Goal: Transaction & Acquisition: Purchase product/service

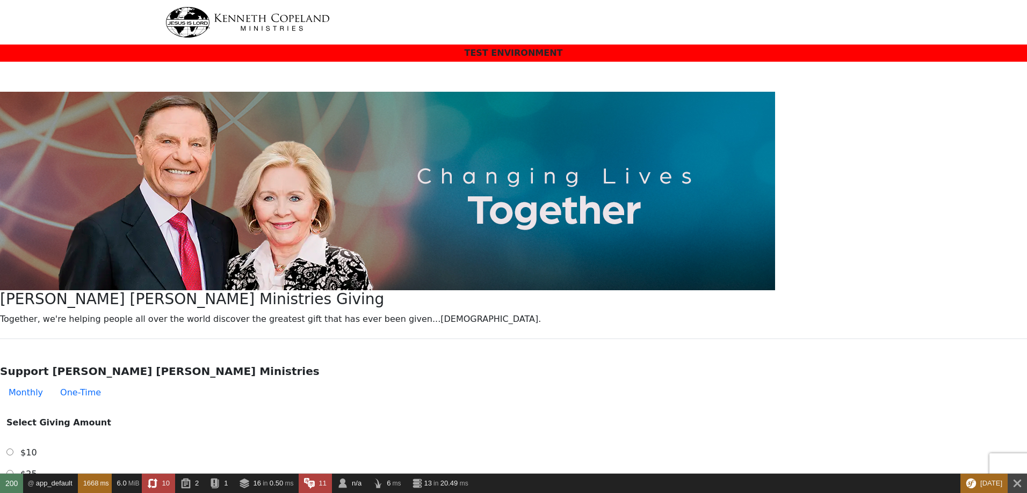
select select "[GEOGRAPHIC_DATA]"
type input "[EMAIL_ADDRESS][DOMAIN_NAME]"
select select "[GEOGRAPHIC_DATA]"
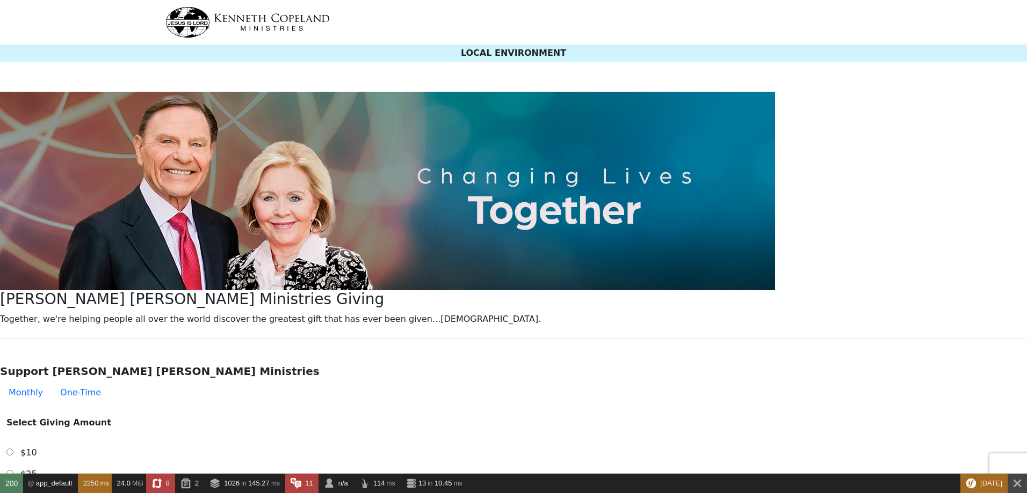
select select "[GEOGRAPHIC_DATA]"
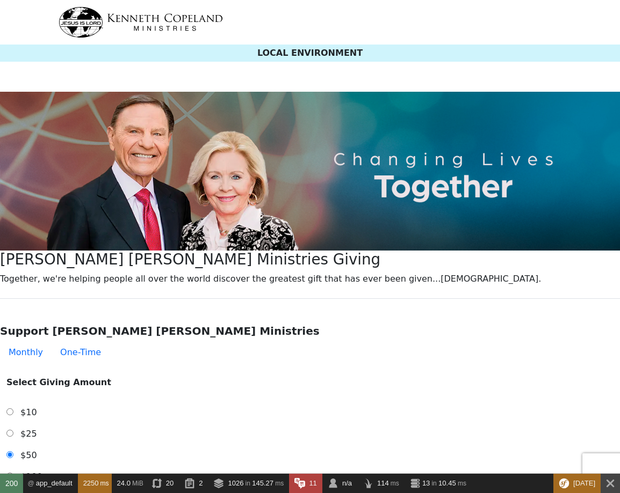
type input "[EMAIL_ADDRESS][DOMAIN_NAME]"
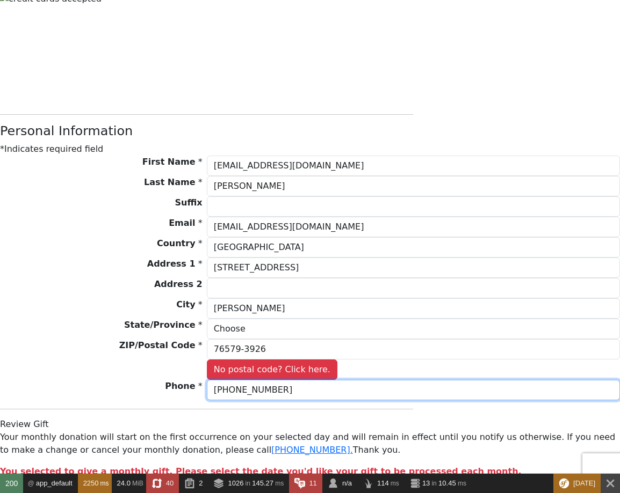
scroll to position [781, 0]
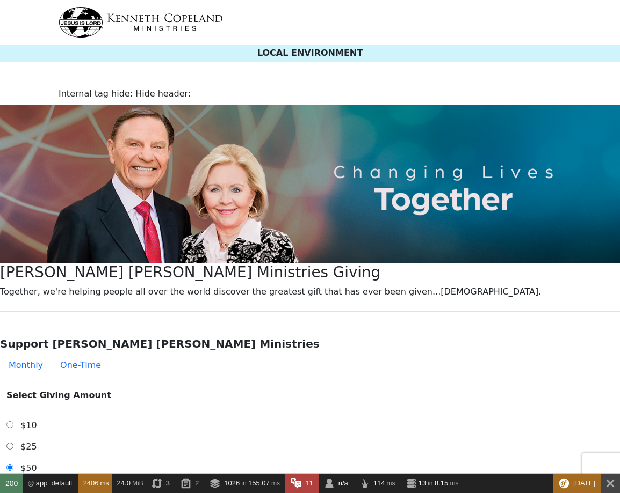
select select "[GEOGRAPHIC_DATA]"
type input "[EMAIL_ADDRESS][DOMAIN_NAME]"
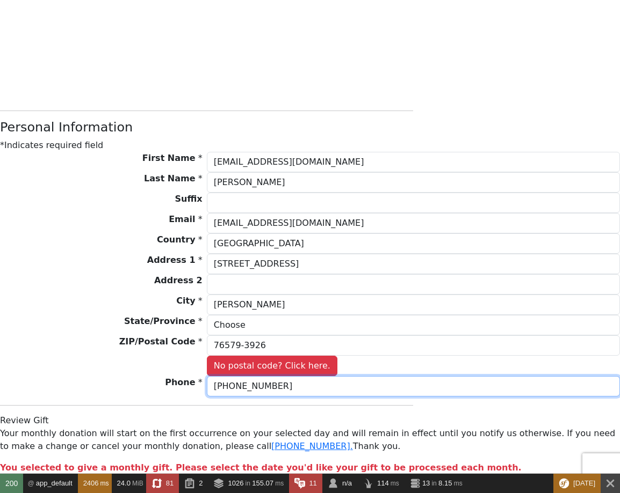
scroll to position [470, 0]
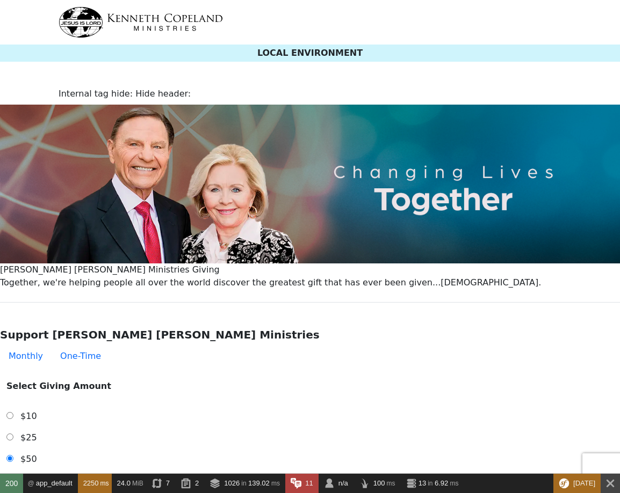
select select "[GEOGRAPHIC_DATA]"
type input "[EMAIL_ADDRESS][DOMAIN_NAME]"
select select "[GEOGRAPHIC_DATA]"
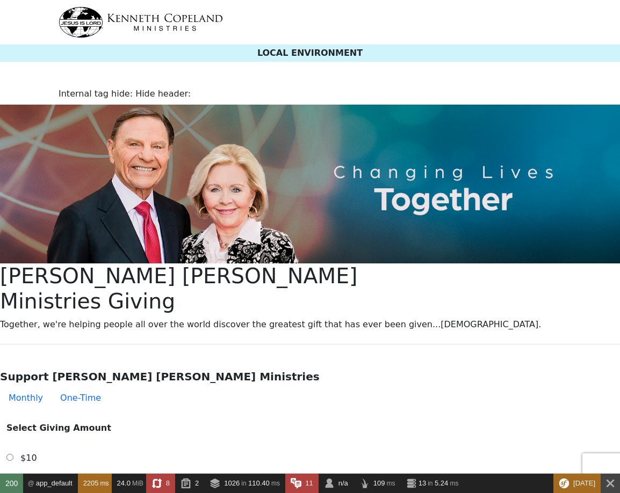
select select "[GEOGRAPHIC_DATA]"
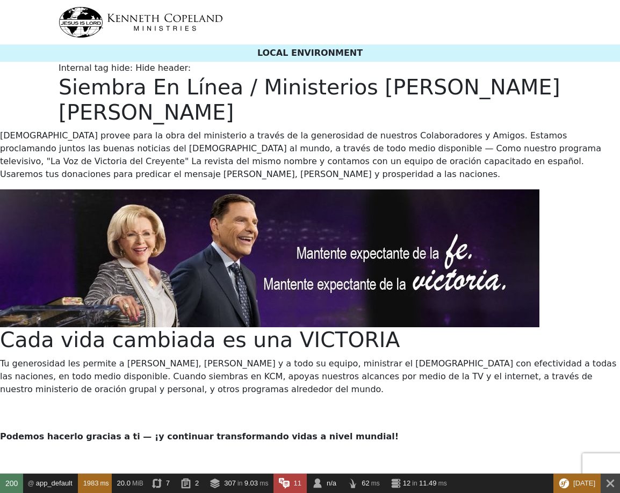
select select "[GEOGRAPHIC_DATA]"
type input "[EMAIL_ADDRESS][DOMAIN_NAME]"
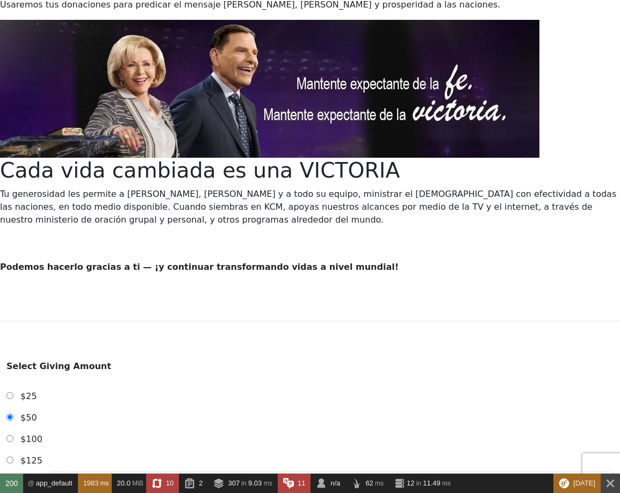
scroll to position [17, 0]
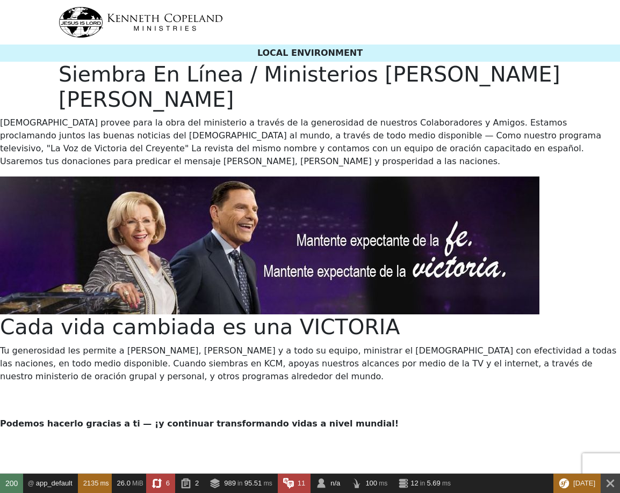
select select "[GEOGRAPHIC_DATA]"
type input "[EMAIL_ADDRESS][DOMAIN_NAME]"
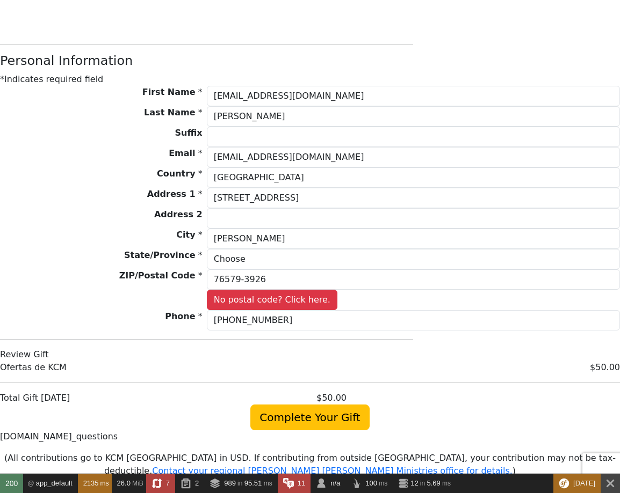
scroll to position [844, 0]
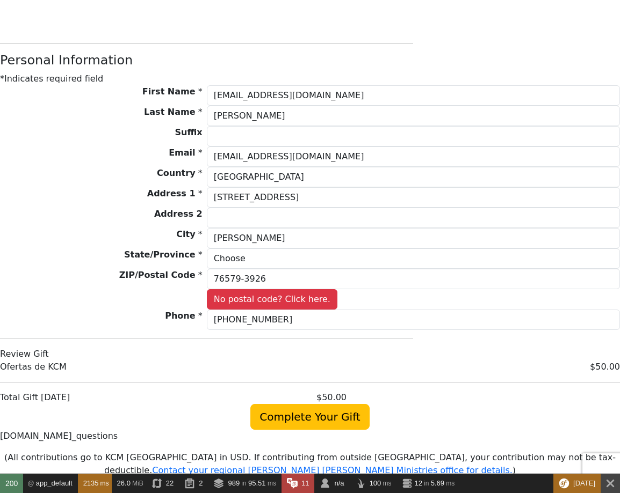
drag, startPoint x: 98, startPoint y: 125, endPoint x: 64, endPoint y: 125, distance: 33.8
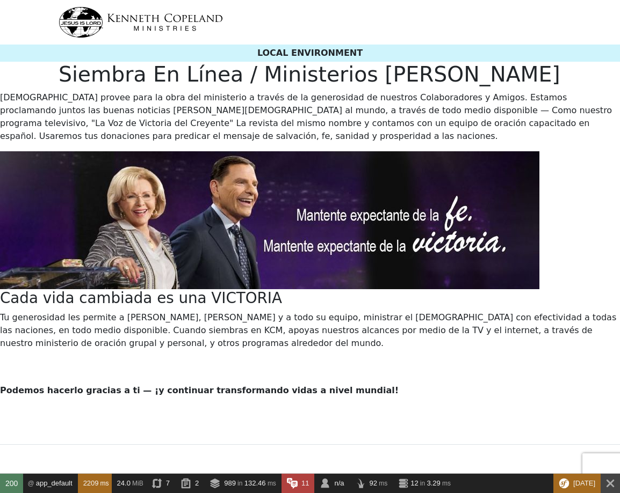
select select "[GEOGRAPHIC_DATA]"
type input "[EMAIL_ADDRESS][DOMAIN_NAME]"
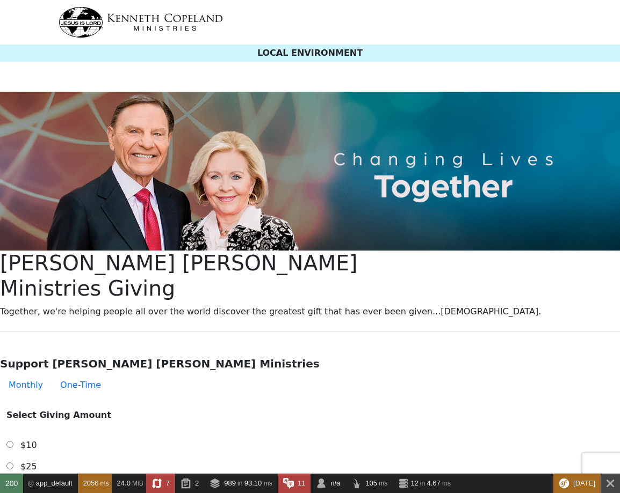
select select "[GEOGRAPHIC_DATA]"
type input "[EMAIL_ADDRESS][DOMAIN_NAME]"
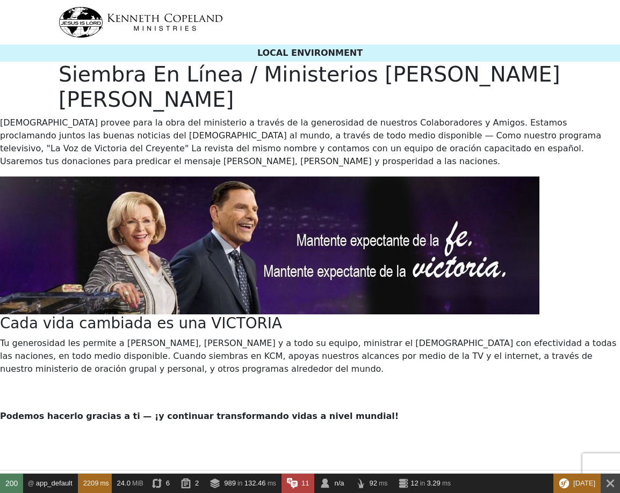
select select "[GEOGRAPHIC_DATA]"
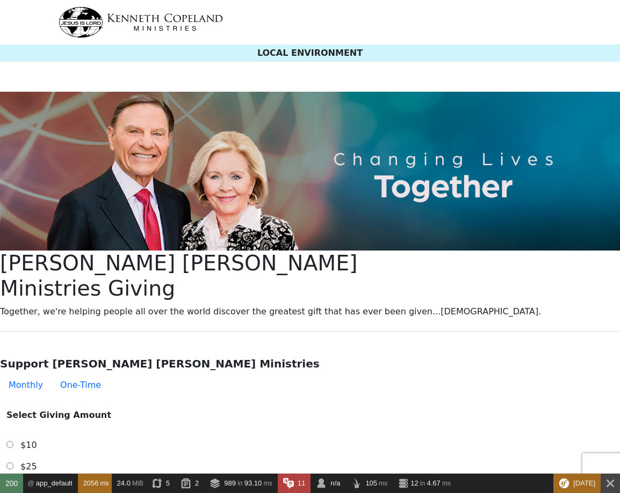
select select "[GEOGRAPHIC_DATA]"
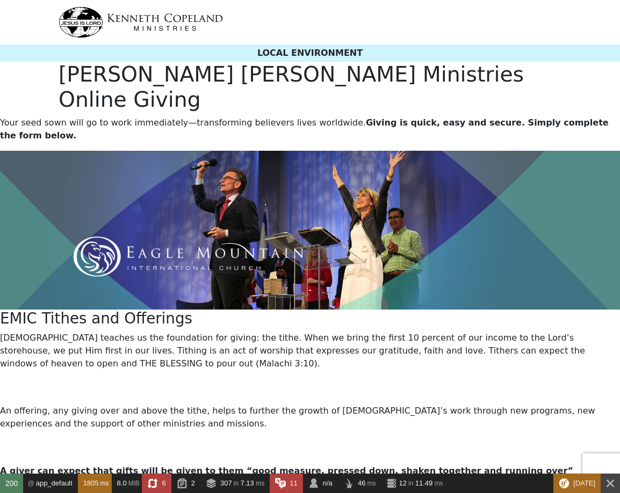
select select "[GEOGRAPHIC_DATA]"
type input "[EMAIL_ADDRESS][DOMAIN_NAME]"
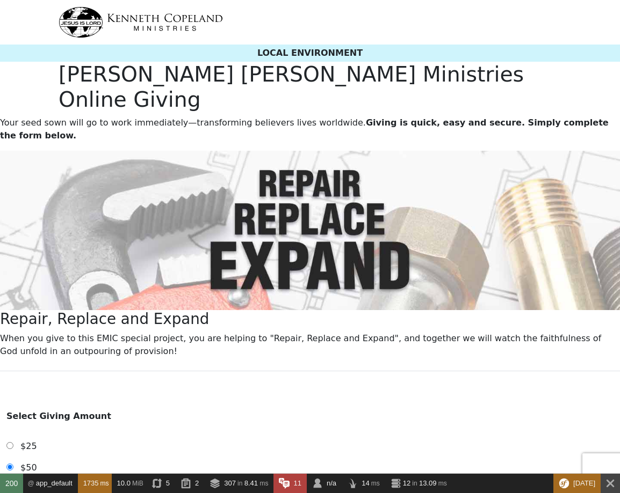
select select "[GEOGRAPHIC_DATA]"
type input "[EMAIL_ADDRESS][DOMAIN_NAME]"
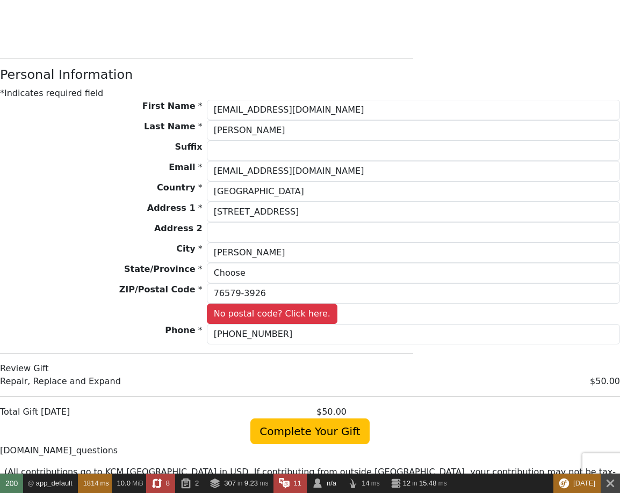
scroll to position [724, 0]
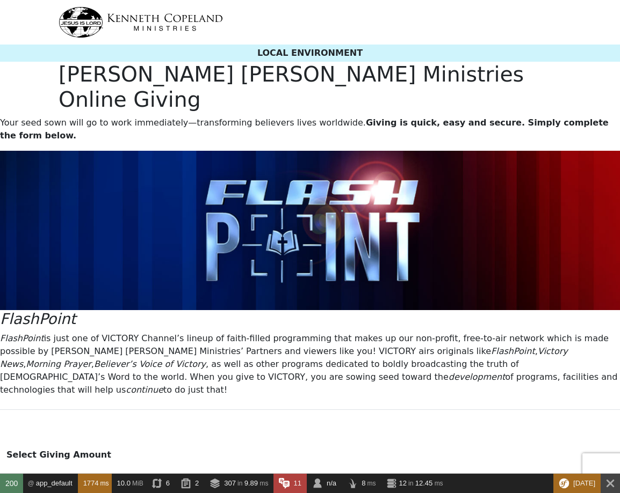
select select "[GEOGRAPHIC_DATA]"
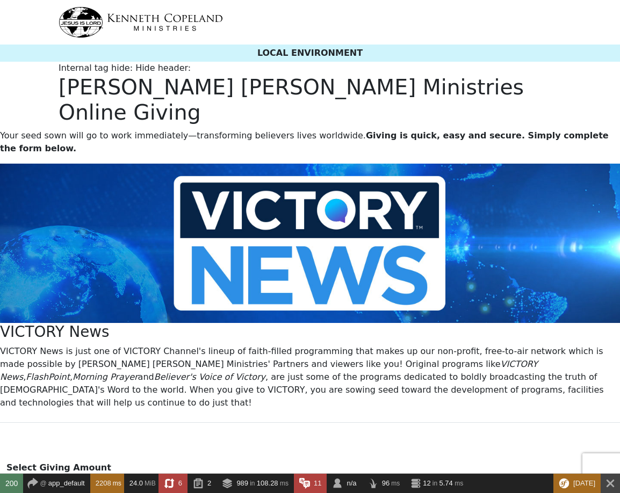
select select "[GEOGRAPHIC_DATA]"
radio input "true"
type input "[EMAIL_ADDRESS][DOMAIN_NAME]"
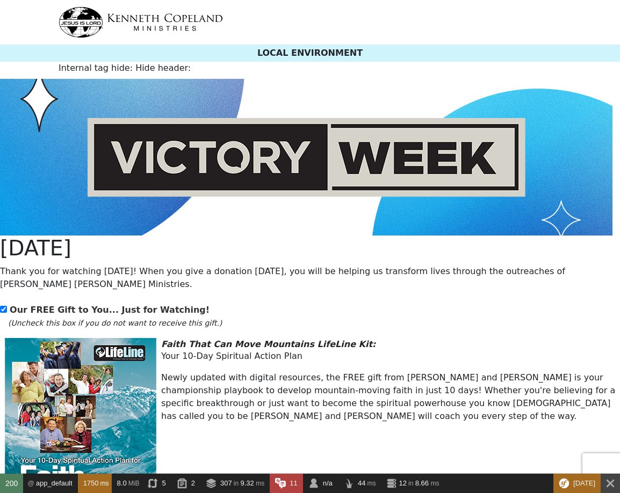
select select "[GEOGRAPHIC_DATA]"
type input "[EMAIL_ADDRESS][DOMAIN_NAME]"
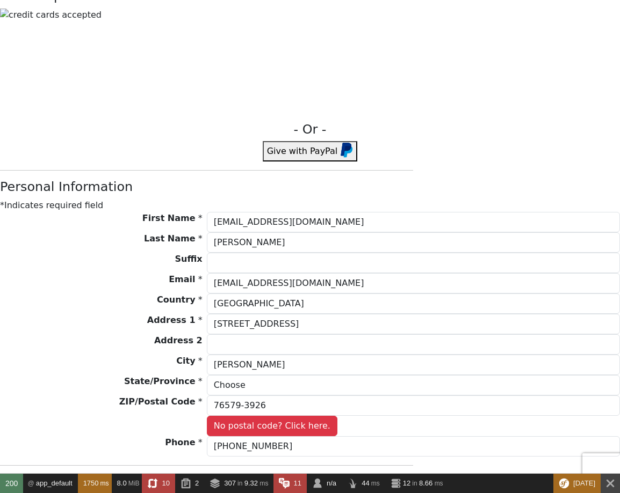
scroll to position [944, 0]
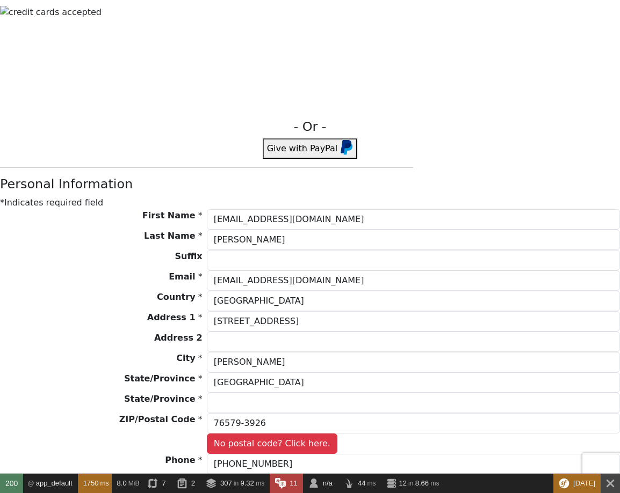
select select "[GEOGRAPHIC_DATA]"
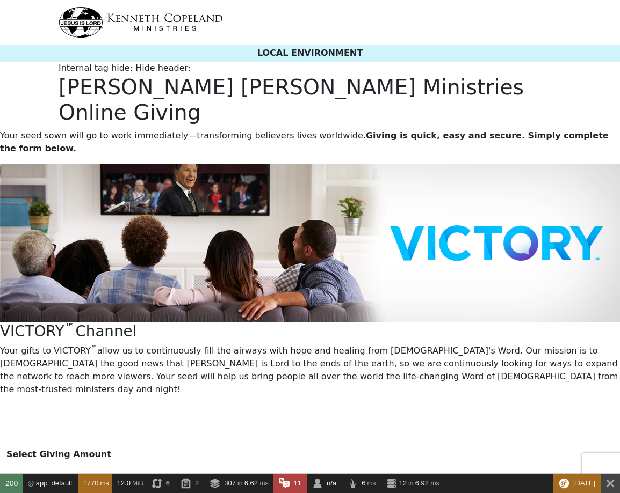
select select "[GEOGRAPHIC_DATA]"
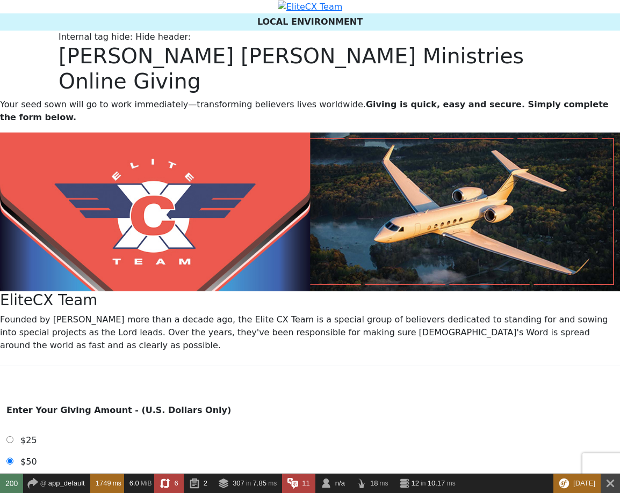
select select "[GEOGRAPHIC_DATA]"
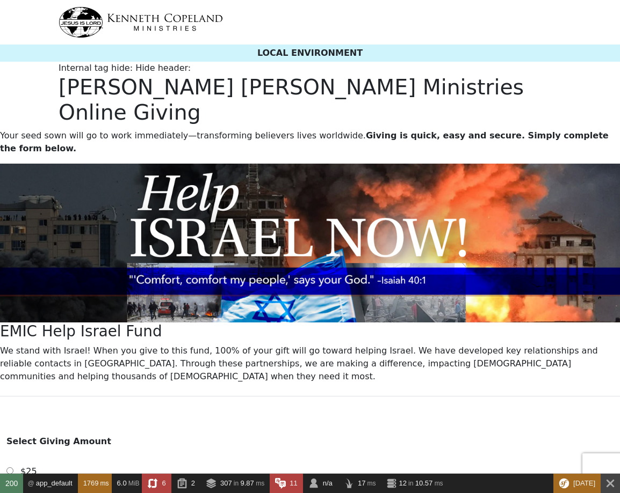
select select "[GEOGRAPHIC_DATA]"
radio input "true"
type input "[EMAIL_ADDRESS][DOMAIN_NAME]"
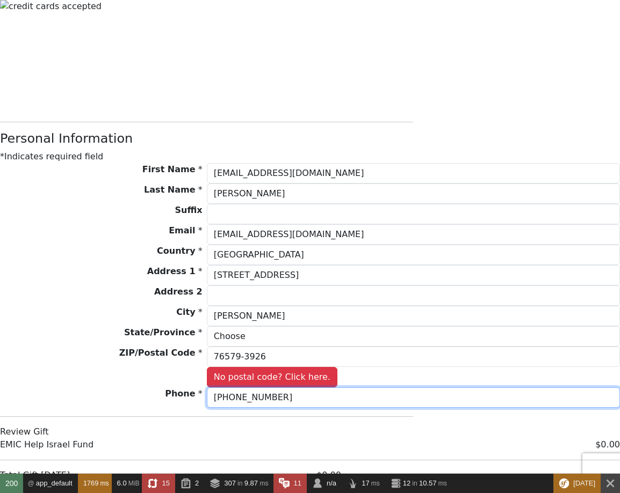
scroll to position [475, 0]
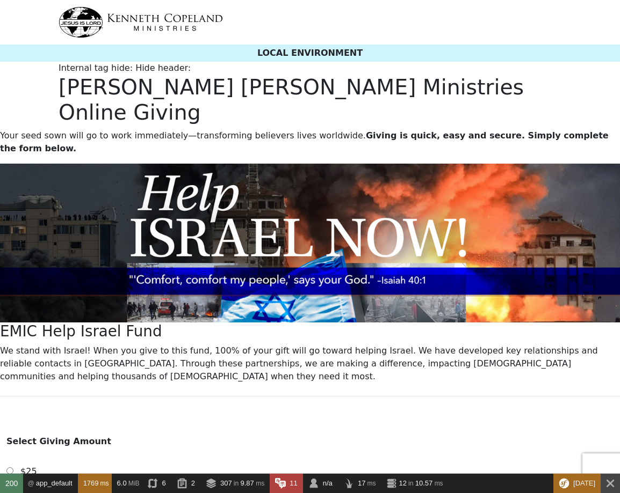
select select "[GEOGRAPHIC_DATA]"
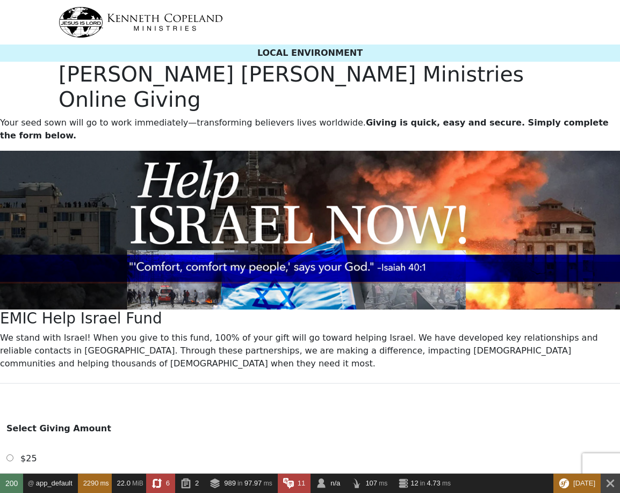
select select "[GEOGRAPHIC_DATA]"
radio input "true"
type input "[EMAIL_ADDRESS][DOMAIN_NAME]"
select select "[GEOGRAPHIC_DATA]"
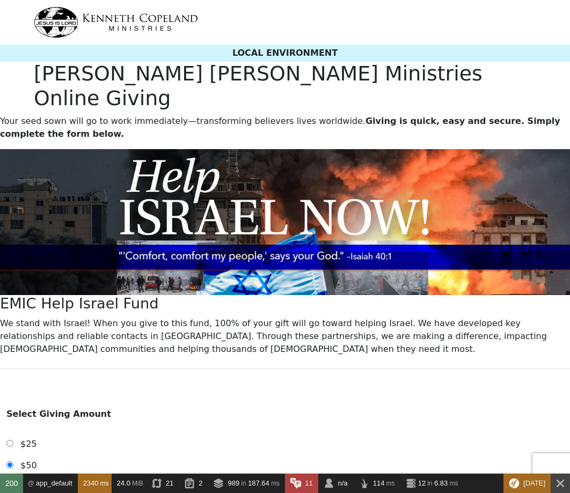
radio input "true"
type input "[EMAIL_ADDRESS][DOMAIN_NAME]"
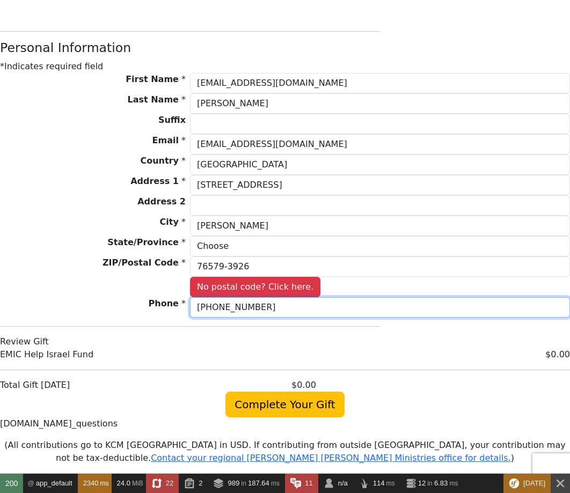
scroll to position [722, 0]
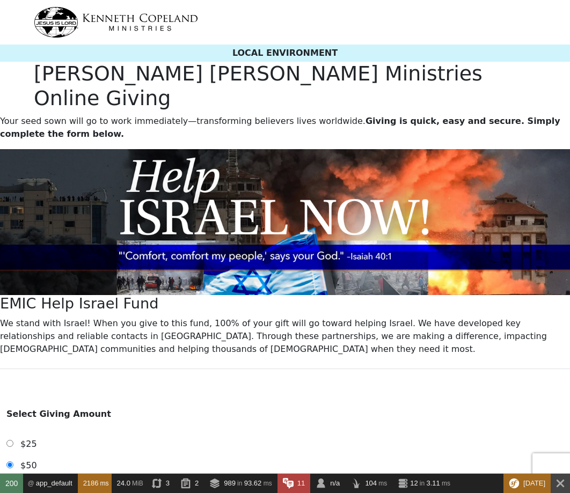
select select "[GEOGRAPHIC_DATA]"
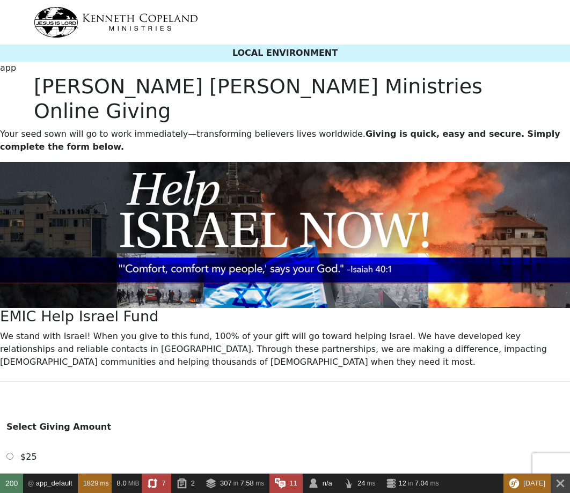
select select "TX"
radio input "true"
type input "[EMAIL_ADDRESS][DOMAIN_NAME]"
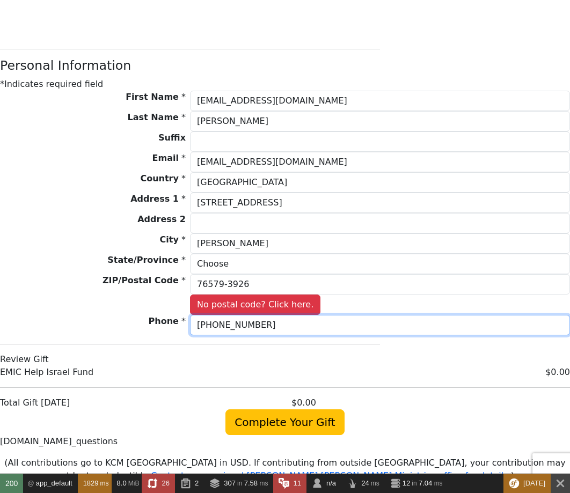
scroll to position [717, 0]
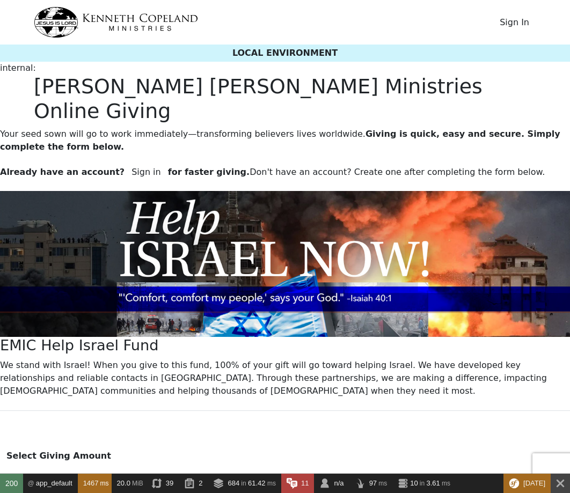
radio input "true"
type input "dtaylor@kcm.org"
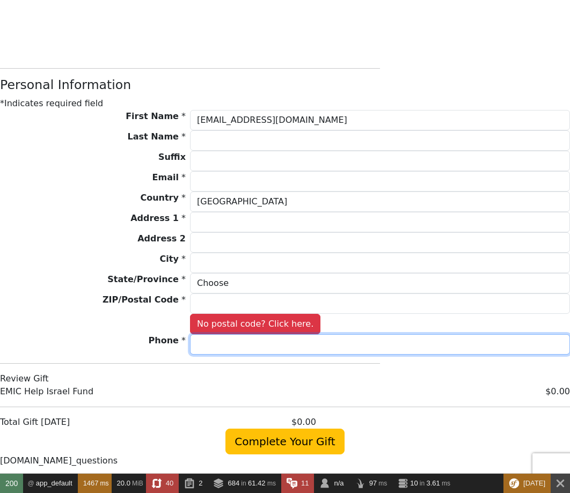
scroll to position [744, 0]
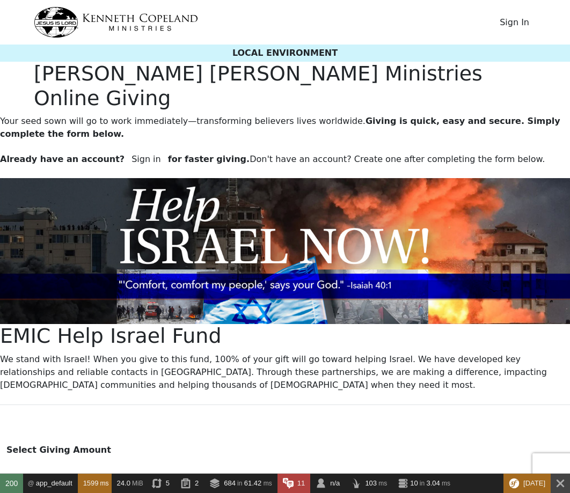
radio input "true"
type input "dtaylor@kcm.org"
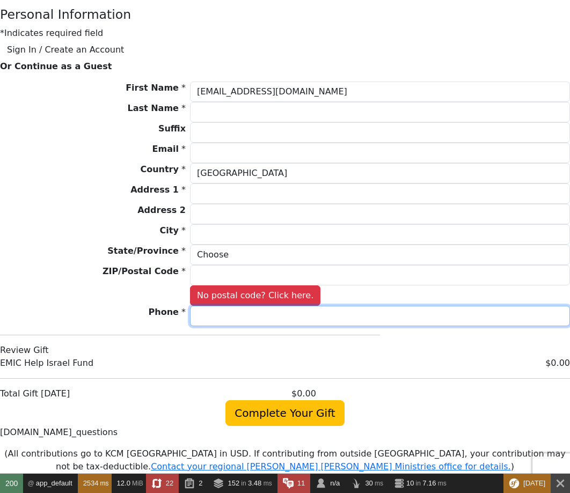
scroll to position [792, 0]
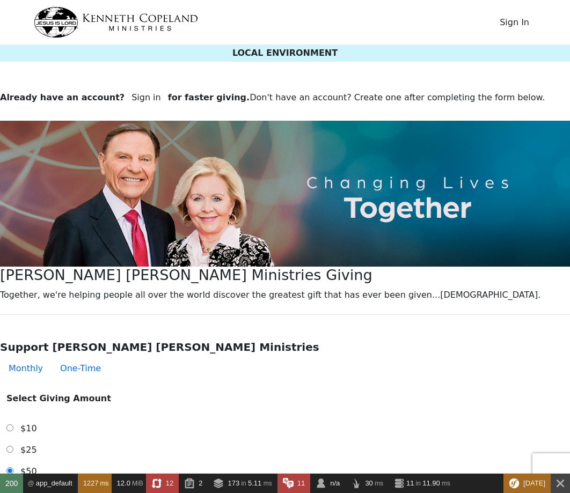
type input "[EMAIL_ADDRESS][DOMAIN_NAME]"
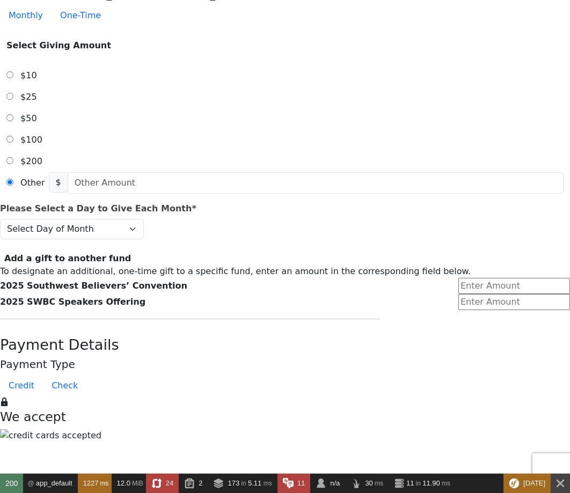
scroll to position [665, 0]
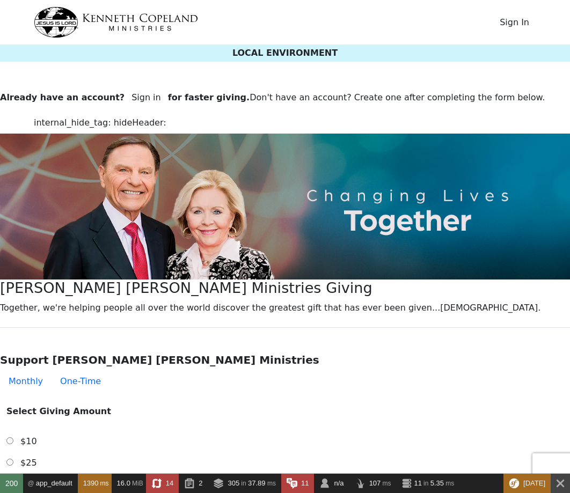
click at [302, 286] on h3 "[PERSON_NAME] [PERSON_NAME] Ministries Giving" at bounding box center [190, 289] width 380 height 18
type input "dtaylor@kcm.org"
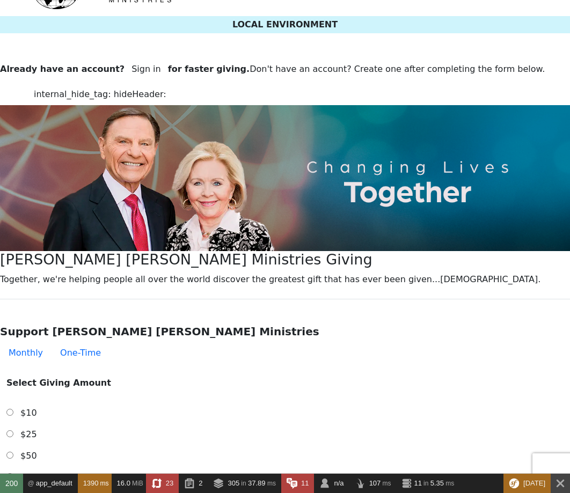
scroll to position [195, 0]
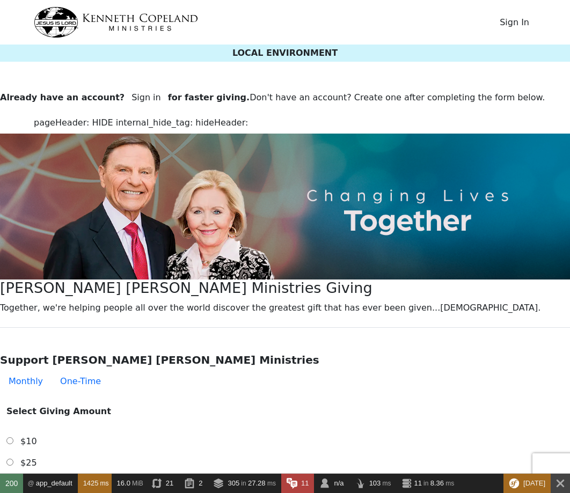
type input "dtaylor@kcm.org"
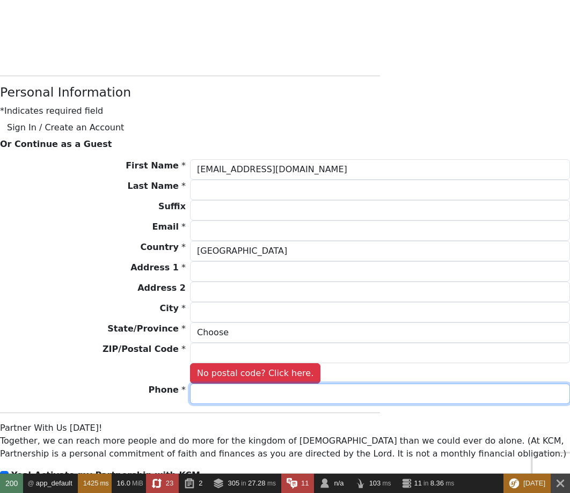
scroll to position [843, 0]
